Goal: Information Seeking & Learning: Learn about a topic

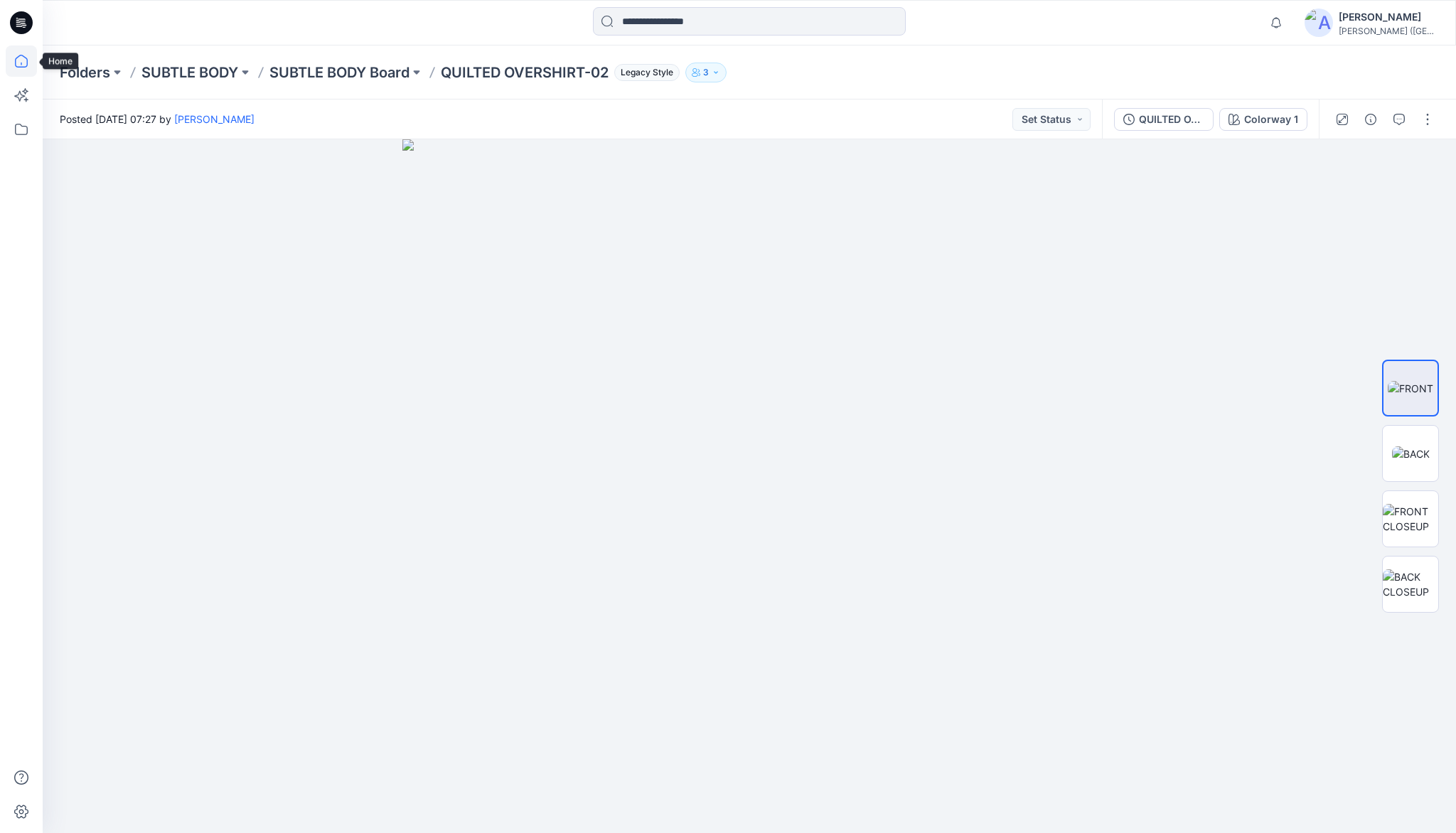
drag, startPoint x: 0, startPoint y: 0, endPoint x: 27, endPoint y: 64, distance: 69.5
click at [27, 64] on icon at bounding box center [21, 61] width 13 height 13
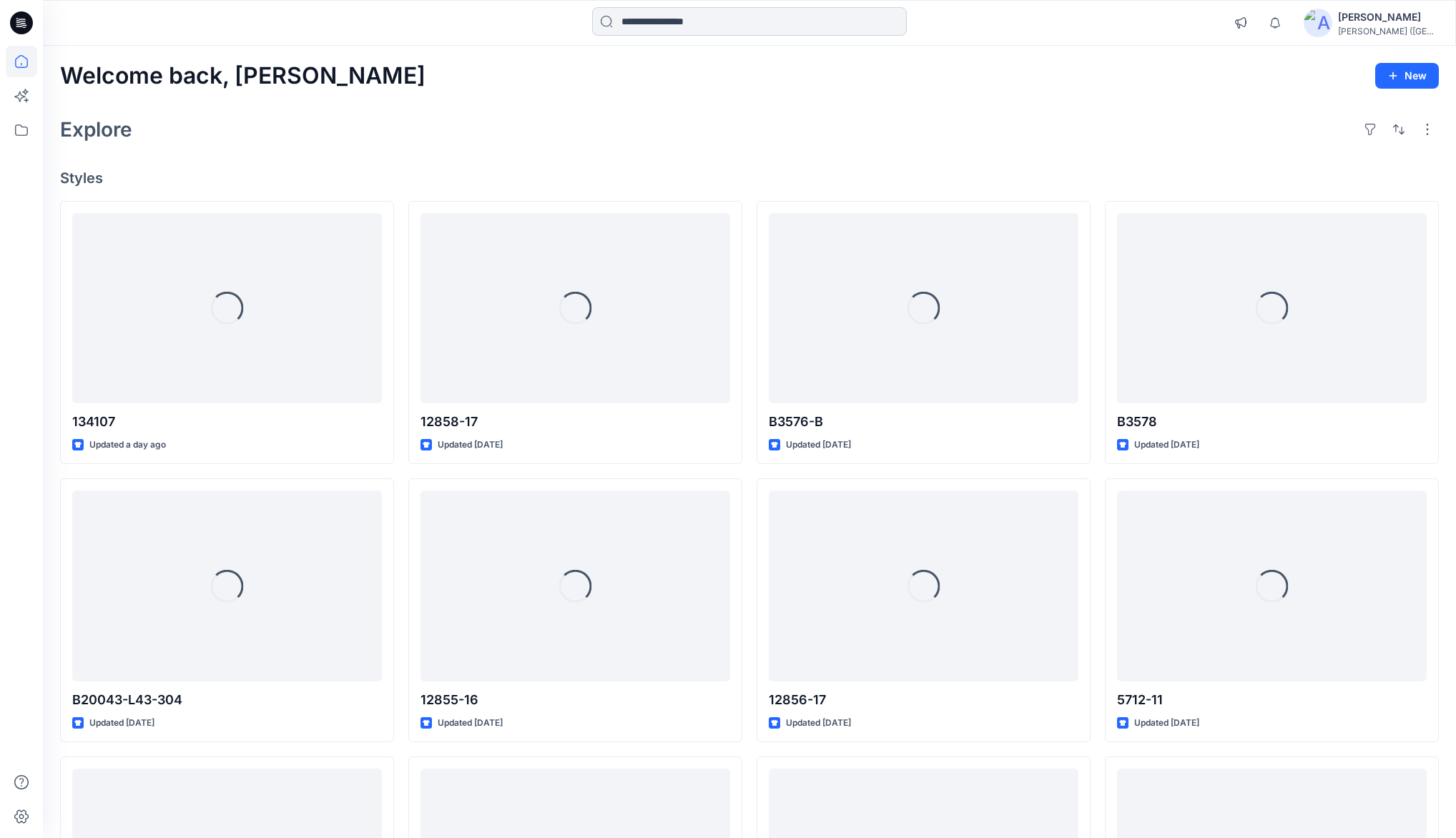
click at [673, 24] on input at bounding box center [750, 22] width 315 height 29
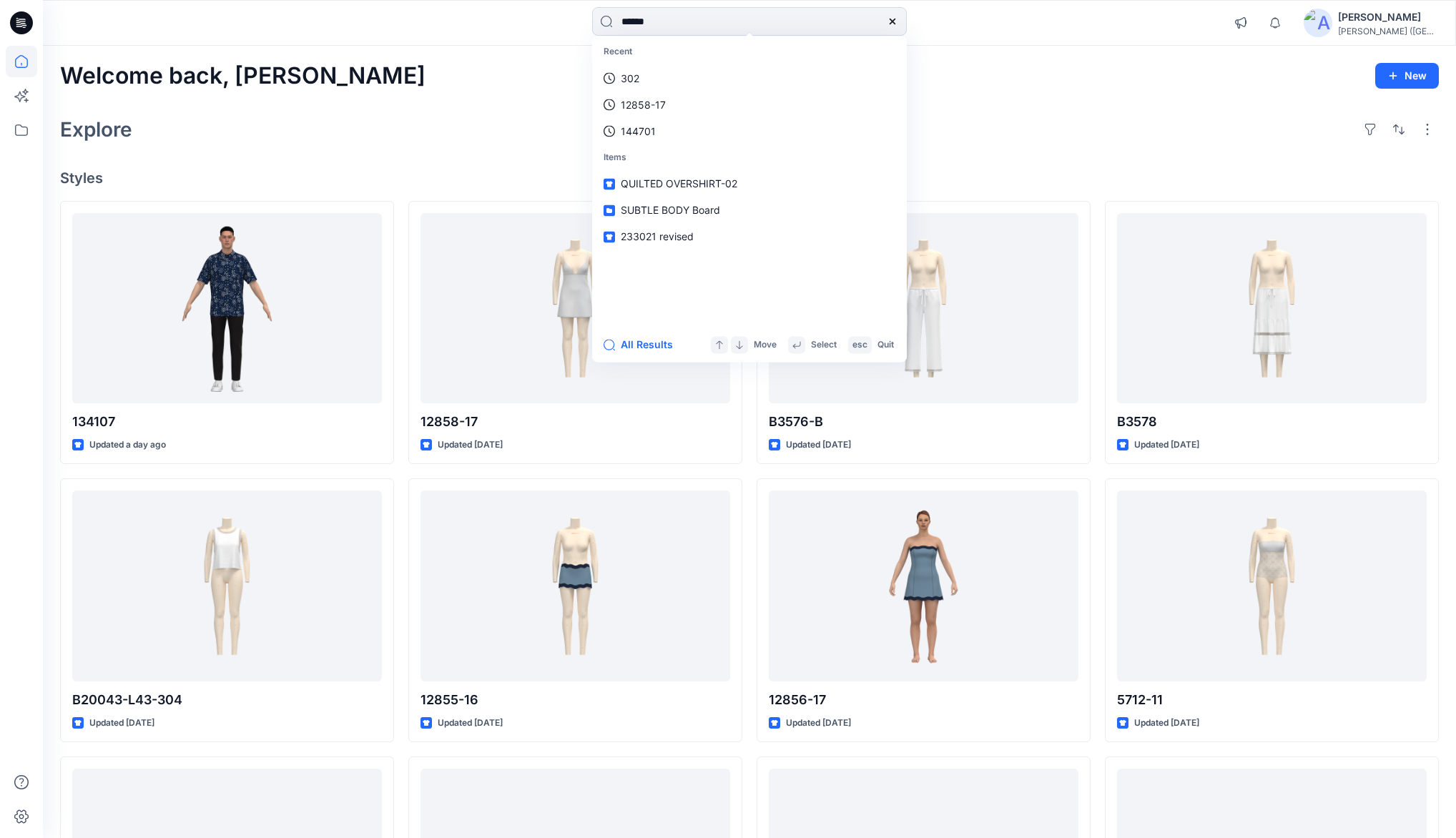
type input "******"
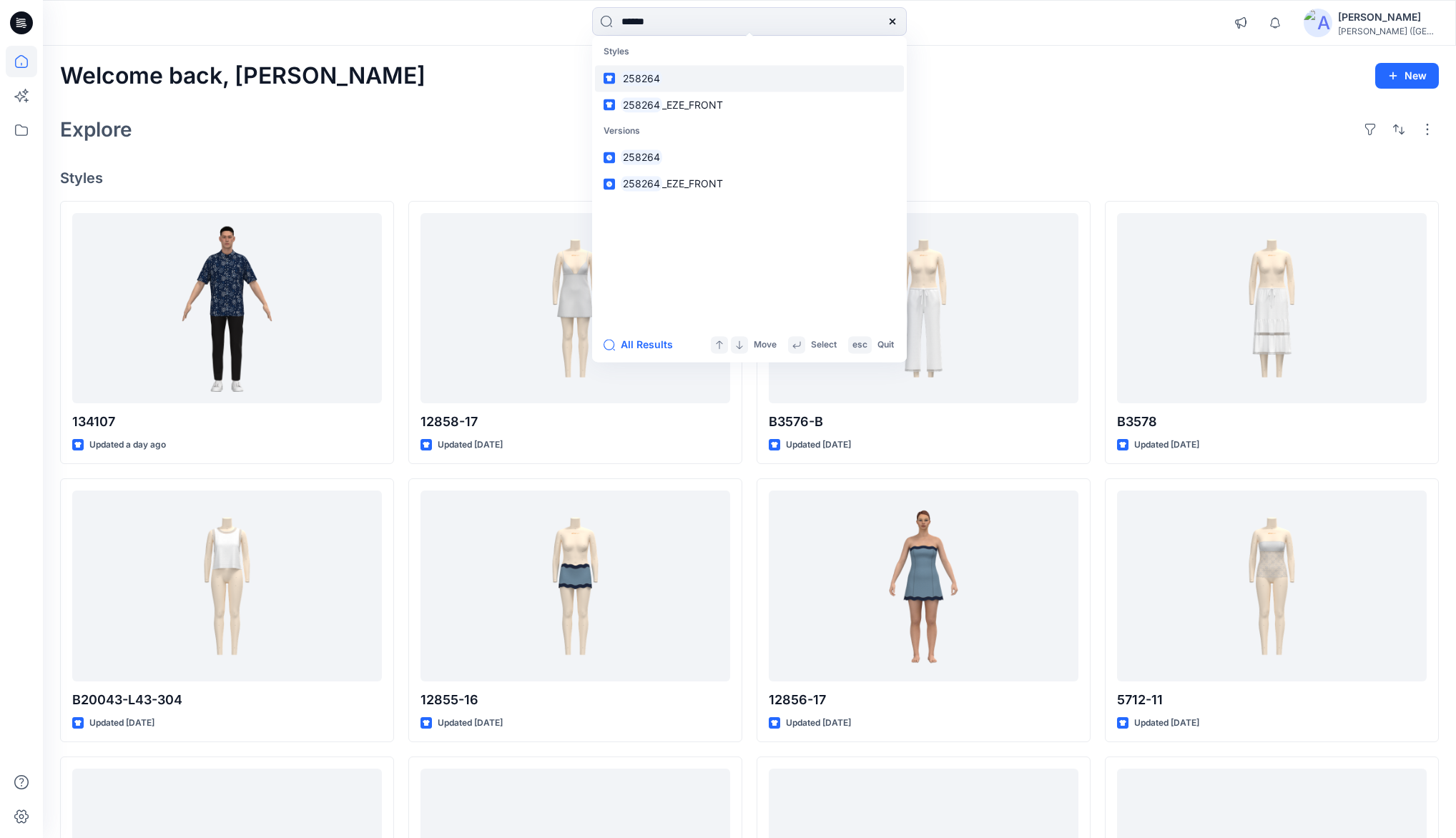
click at [669, 77] on link "258264" at bounding box center [750, 78] width 309 height 27
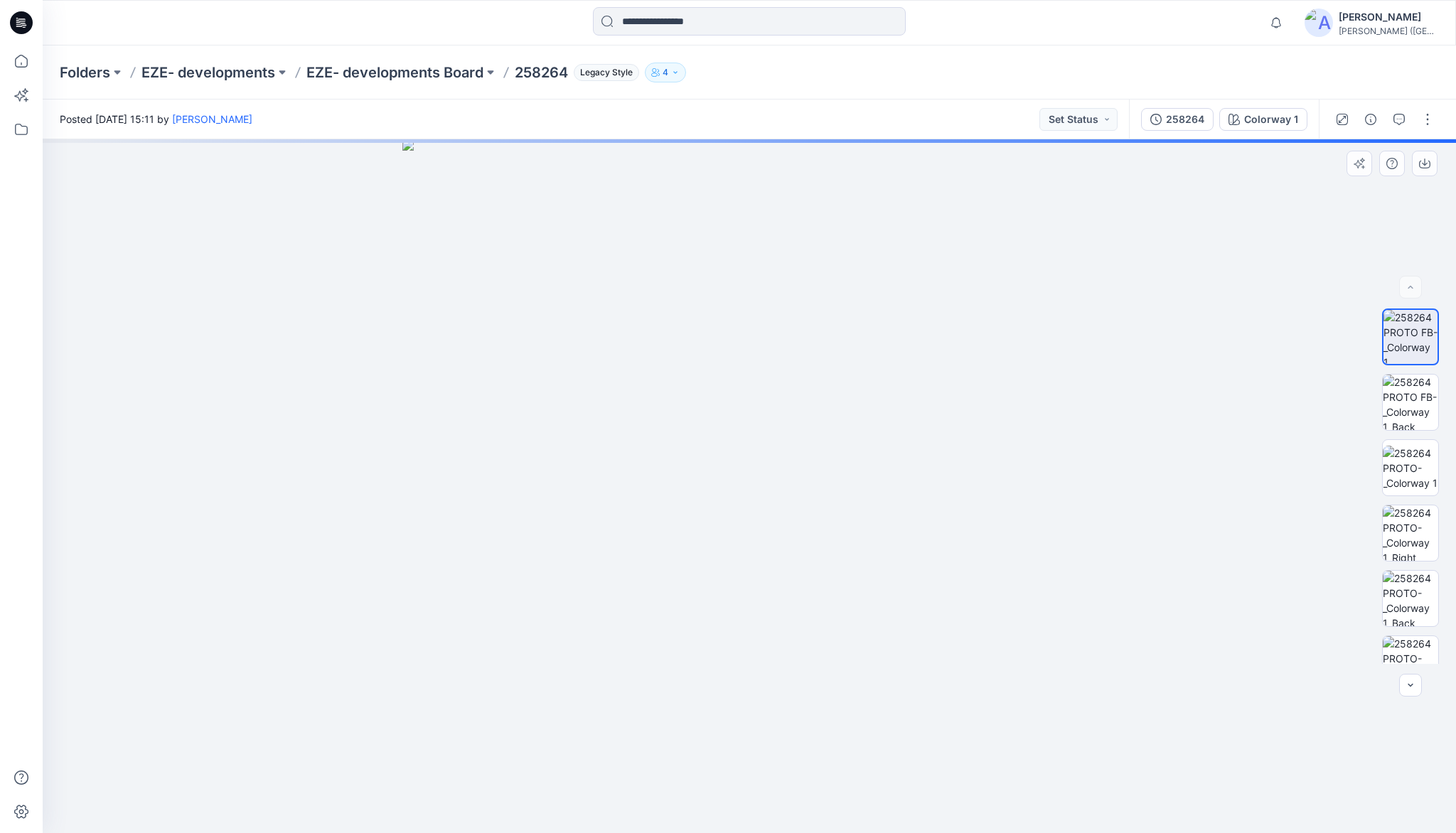
click at [999, 368] on img at bounding box center [749, 486] width 694 height 694
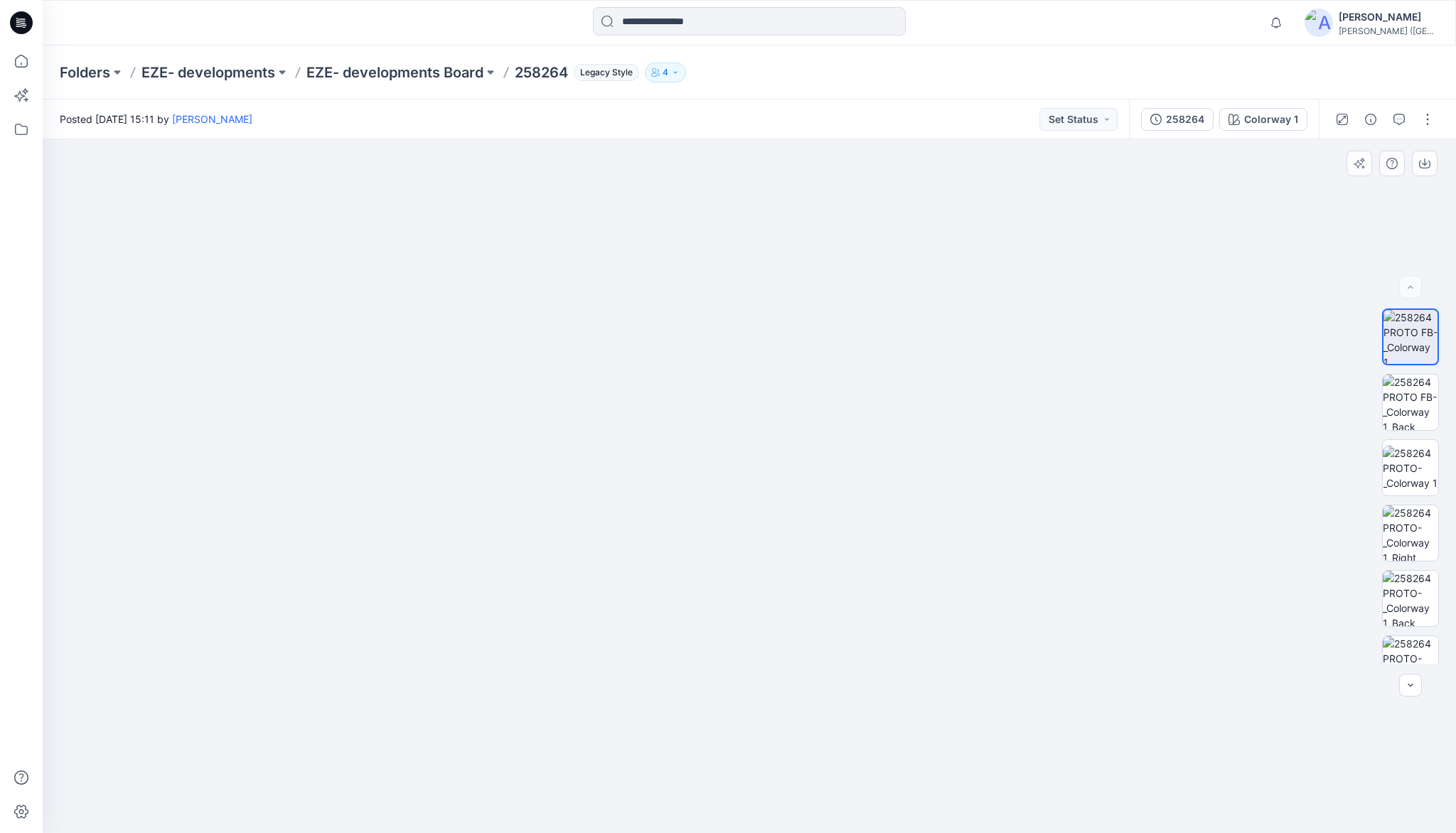
drag, startPoint x: 754, startPoint y: 367, endPoint x: 749, endPoint y: 536, distance: 169.1
drag, startPoint x: 728, startPoint y: 449, endPoint x: 725, endPoint y: 543, distance: 94.0
drag, startPoint x: 731, startPoint y: 459, endPoint x: 731, endPoint y: 638, distance: 179.0
drag, startPoint x: 754, startPoint y: 629, endPoint x: 745, endPoint y: 496, distance: 133.3
drag, startPoint x: 714, startPoint y: 450, endPoint x: 734, endPoint y: 522, distance: 74.7
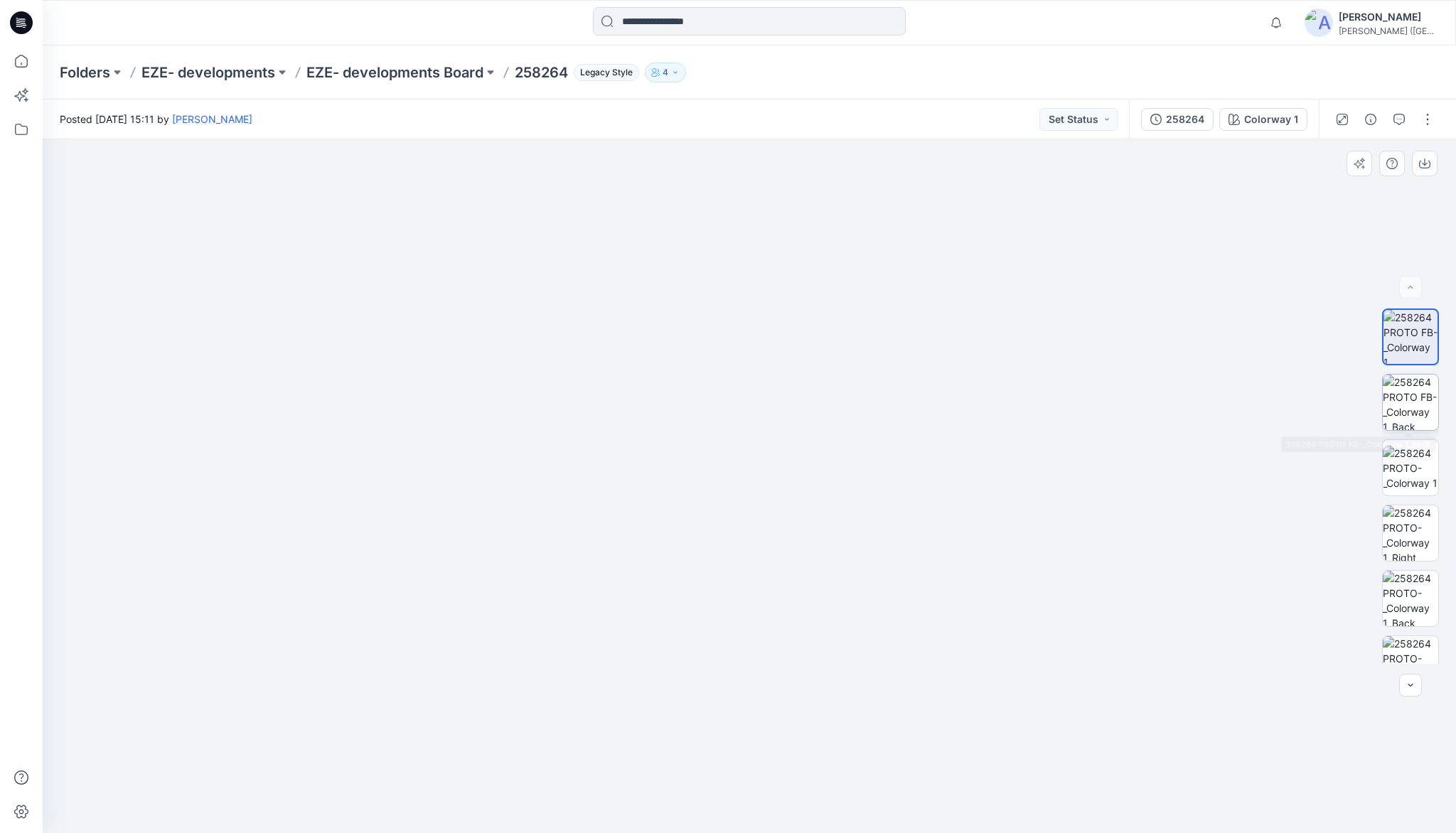
click at [1400, 411] on img at bounding box center [1411, 402] width 56 height 56
